Goal: Navigation & Orientation: Find specific page/section

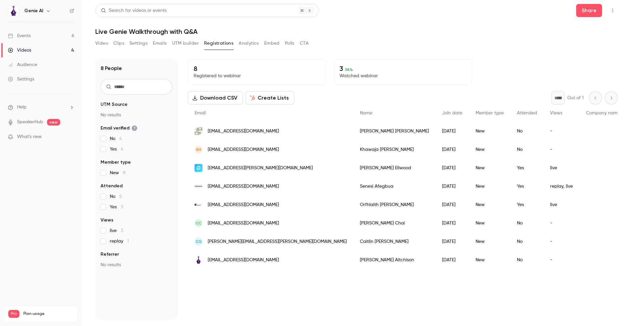
click at [47, 11] on icon "button" at bounding box center [48, 11] width 3 height 2
click at [47, 11] on div at bounding box center [315, 163] width 631 height 326
click at [24, 34] on div "Events" at bounding box center [19, 36] width 23 height 7
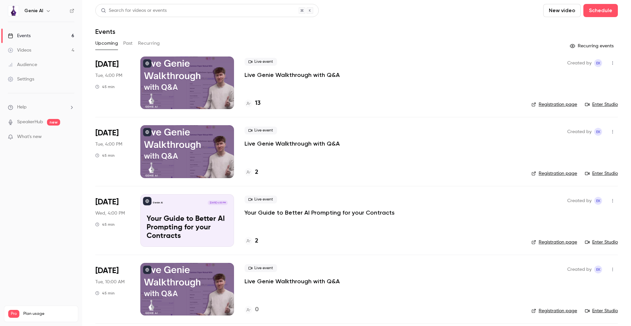
click at [20, 49] on div "Videos" at bounding box center [19, 50] width 23 height 7
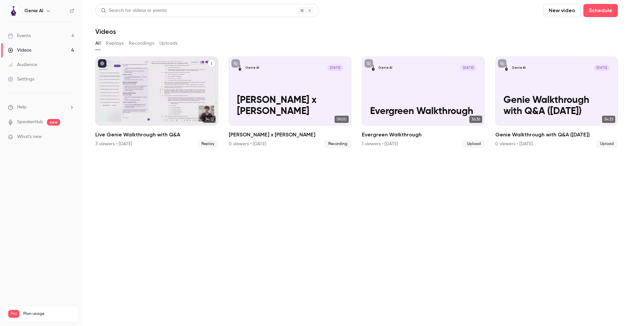
click at [153, 101] on div "Live Genie Walkthrough with Q&A" at bounding box center [156, 90] width 123 height 69
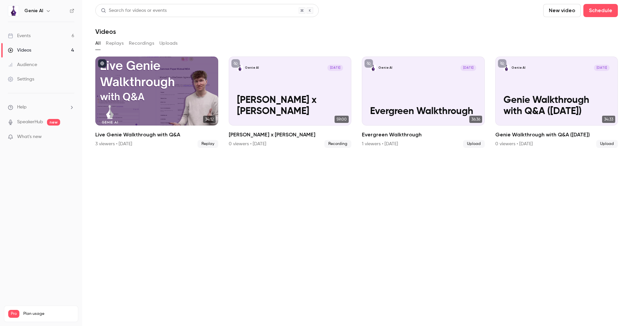
click at [30, 63] on div "Audience" at bounding box center [22, 64] width 29 height 7
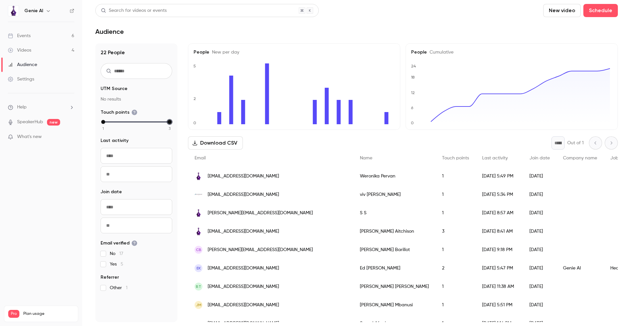
drag, startPoint x: 169, startPoint y: 122, endPoint x: 173, endPoint y: 122, distance: 4.3
click at [173, 122] on div "22 People UTM Source No results Touch points 1 2 3 Last activity Navigate forwa…" at bounding box center [136, 182] width 82 height 279
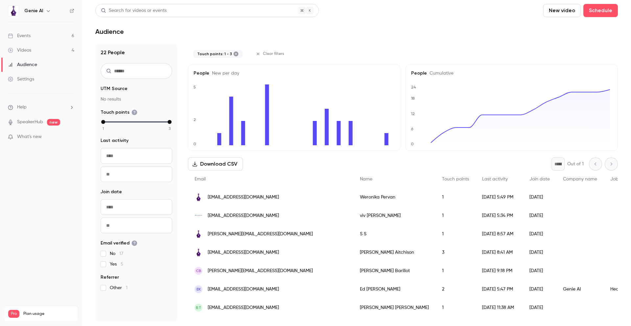
click at [25, 77] on div "Settings" at bounding box center [21, 79] width 26 height 7
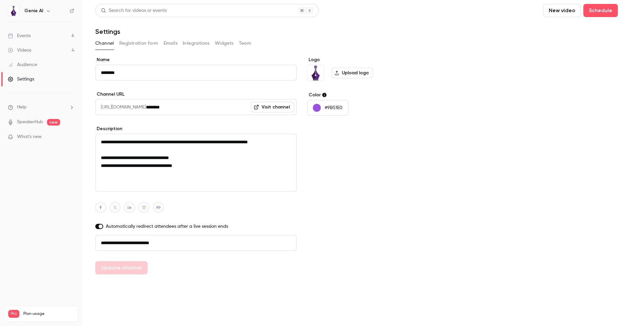
click at [31, 31] on link "Events 6" at bounding box center [41, 36] width 82 height 14
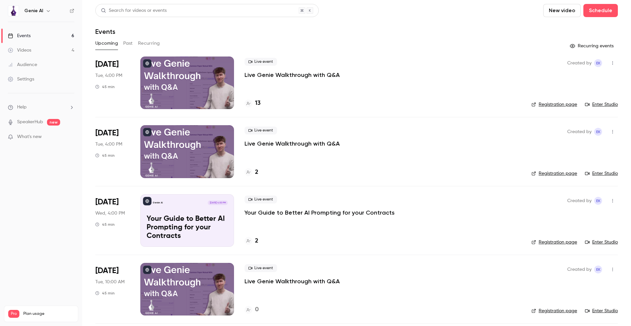
click at [35, 50] on link "Videos 4" at bounding box center [41, 50] width 82 height 14
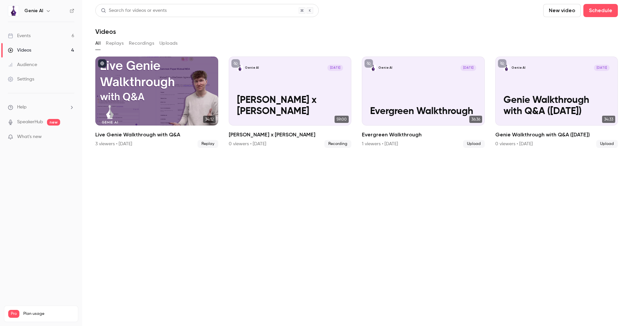
click at [565, 5] on button "New video" at bounding box center [561, 10] width 37 height 13
click at [483, 29] on div at bounding box center [315, 163] width 631 height 326
click at [71, 11] on icon at bounding box center [72, 11] width 5 height 5
click at [26, 67] on div "Audience" at bounding box center [22, 64] width 29 height 7
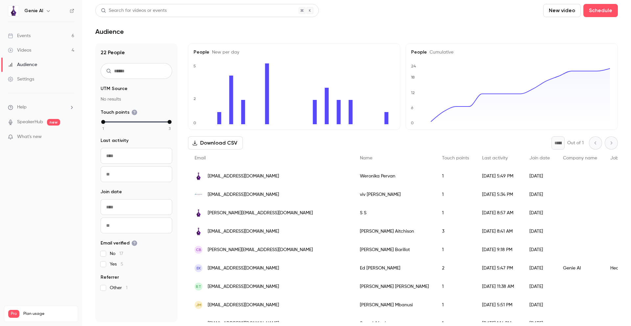
click at [29, 80] on div "Settings" at bounding box center [21, 79] width 26 height 7
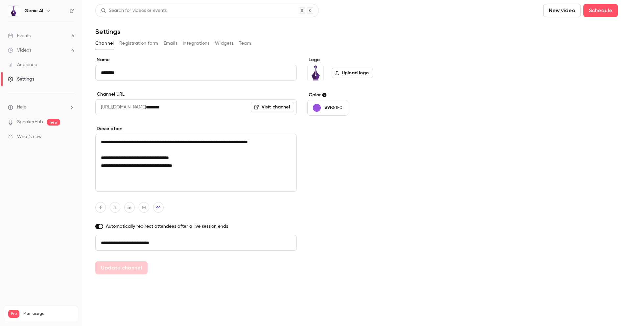
click at [36, 108] on li "Help" at bounding box center [41, 107] width 66 height 7
click at [36, 108] on div at bounding box center [315, 163] width 631 height 326
click at [22, 33] on div "Events" at bounding box center [19, 36] width 23 height 7
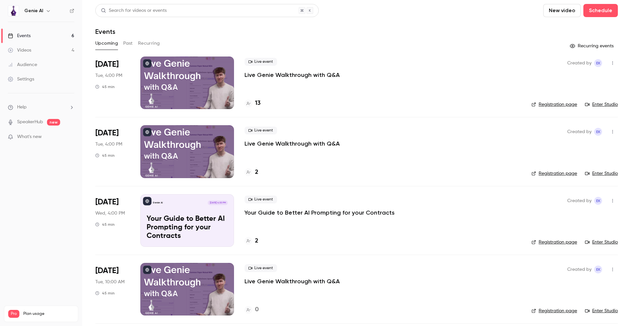
click at [596, 104] on link "Enter Studio" at bounding box center [601, 104] width 33 height 7
click at [261, 62] on span "Live event" at bounding box center [260, 62] width 33 height 8
click at [260, 131] on span "Live event" at bounding box center [260, 130] width 33 height 8
